Goal: Task Accomplishment & Management: Use online tool/utility

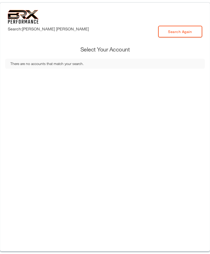
click at [38, 69] on div "Search: [PERSON_NAME] Search Again Select Your Account There are no accounts th…" at bounding box center [105, 127] width 210 height 249
click at [166, 28] on link "Search Again" at bounding box center [180, 32] width 44 height 12
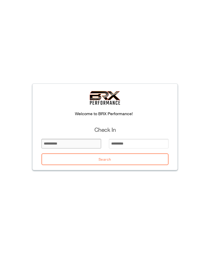
click at [49, 147] on input "email" at bounding box center [72, 144] width 60 height 10
type input "*"
click at [122, 141] on input "email" at bounding box center [139, 144] width 60 height 10
type input "*"
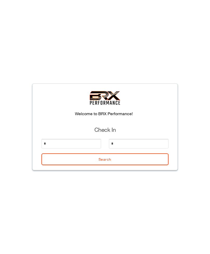
click at [74, 162] on button "Search" at bounding box center [105, 159] width 127 height 12
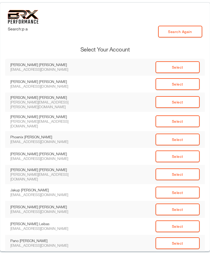
click at [177, 35] on link "Search Again" at bounding box center [180, 32] width 44 height 12
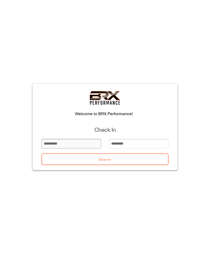
click at [48, 143] on input "email" at bounding box center [72, 144] width 60 height 10
type input "***"
click at [141, 141] on input "email" at bounding box center [139, 144] width 60 height 10
type input "*"
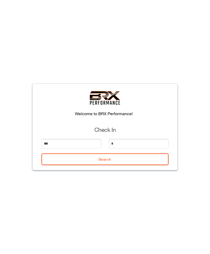
click at [78, 160] on button "Search" at bounding box center [105, 159] width 127 height 12
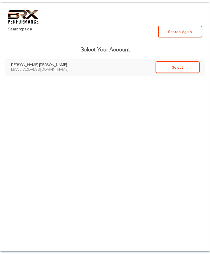
click at [202, 69] on td "Select" at bounding box center [144, 67] width 122 height 17
click at [185, 62] on link "Select" at bounding box center [178, 67] width 44 height 12
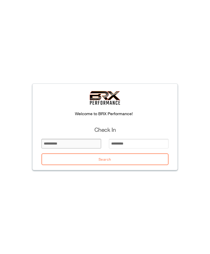
click at [91, 143] on input "email" at bounding box center [72, 144] width 60 height 10
type input "******"
click at [131, 147] on input "email" at bounding box center [139, 144] width 60 height 10
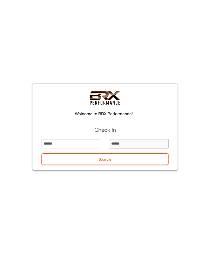
type input "*******"
click at [136, 159] on button "Search" at bounding box center [105, 159] width 127 height 12
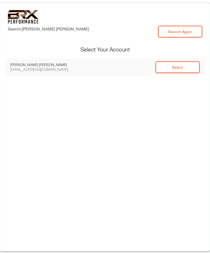
click at [188, 68] on link "Select" at bounding box center [178, 67] width 44 height 12
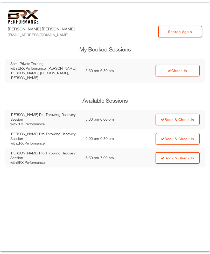
click at [181, 69] on link "Check In" at bounding box center [178, 71] width 44 height 12
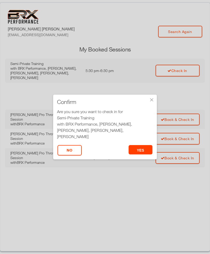
click at [144, 150] on button "yes" at bounding box center [141, 149] width 24 height 9
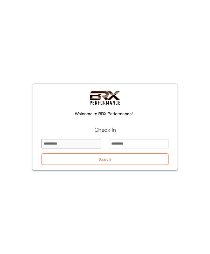
click at [56, 141] on input "email" at bounding box center [72, 144] width 60 height 10
type input "*****"
click at [122, 144] on input "email" at bounding box center [139, 144] width 60 height 10
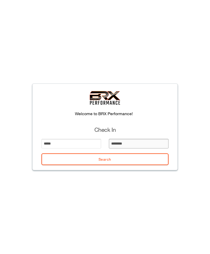
type input "*********"
click at [65, 158] on button "Search" at bounding box center [105, 159] width 127 height 12
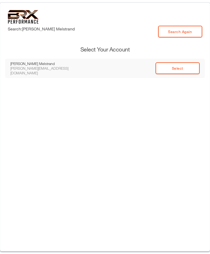
click at [170, 66] on link "Select" at bounding box center [178, 68] width 44 height 12
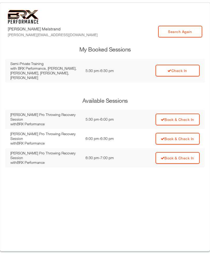
click at [168, 65] on link "Check In" at bounding box center [178, 71] width 44 height 12
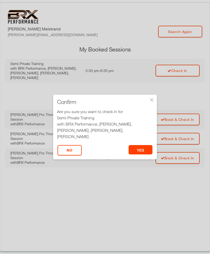
click at [142, 152] on button "yes" at bounding box center [141, 149] width 24 height 9
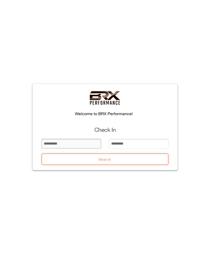
click at [87, 145] on input "email" at bounding box center [72, 144] width 60 height 10
type input "******"
click at [140, 142] on input "email" at bounding box center [139, 144] width 60 height 10
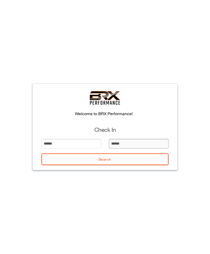
type input "*******"
click at [150, 156] on button "Search" at bounding box center [105, 159] width 127 height 12
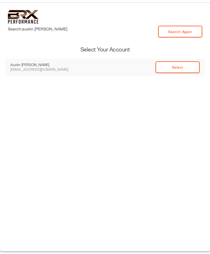
click at [181, 69] on link "Select" at bounding box center [178, 67] width 44 height 12
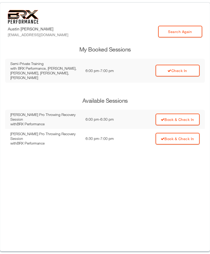
click at [186, 71] on link "Check In" at bounding box center [178, 71] width 44 height 12
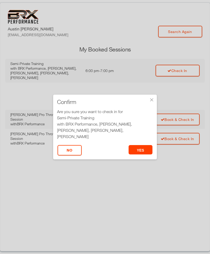
click at [146, 152] on button "yes" at bounding box center [141, 149] width 24 height 9
